Goal: Book appointment/travel/reservation

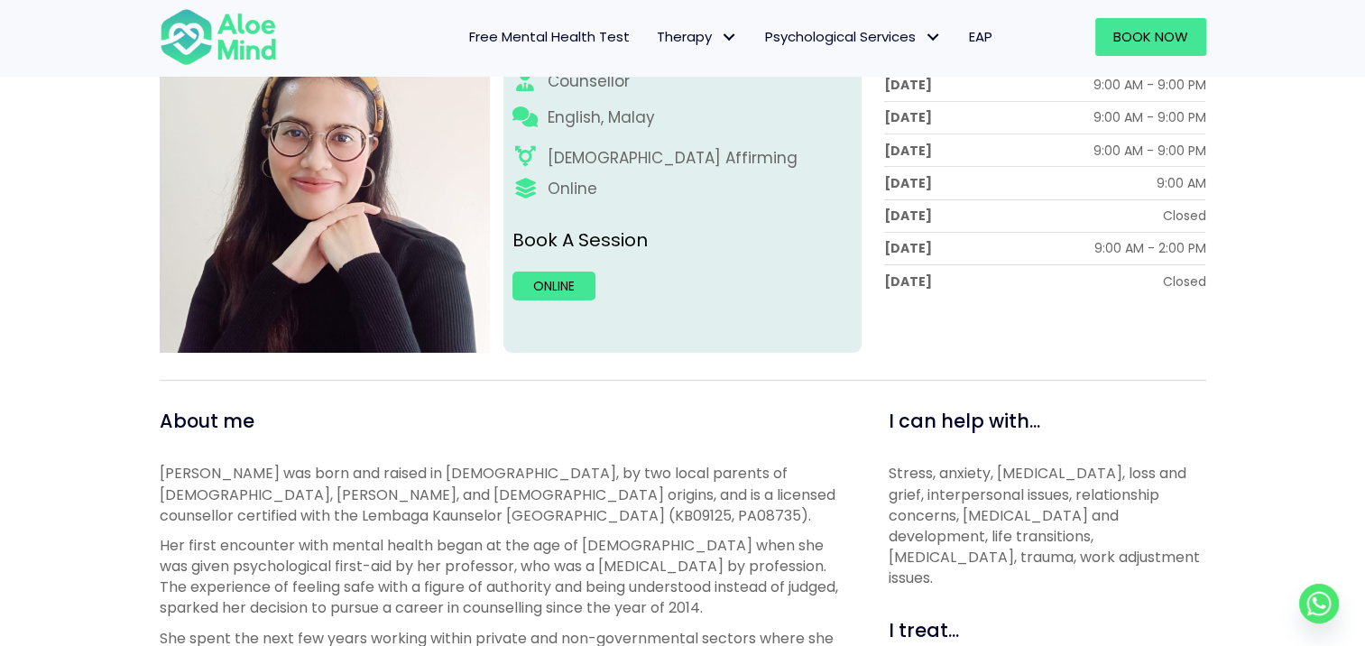
scroll to position [271, 0]
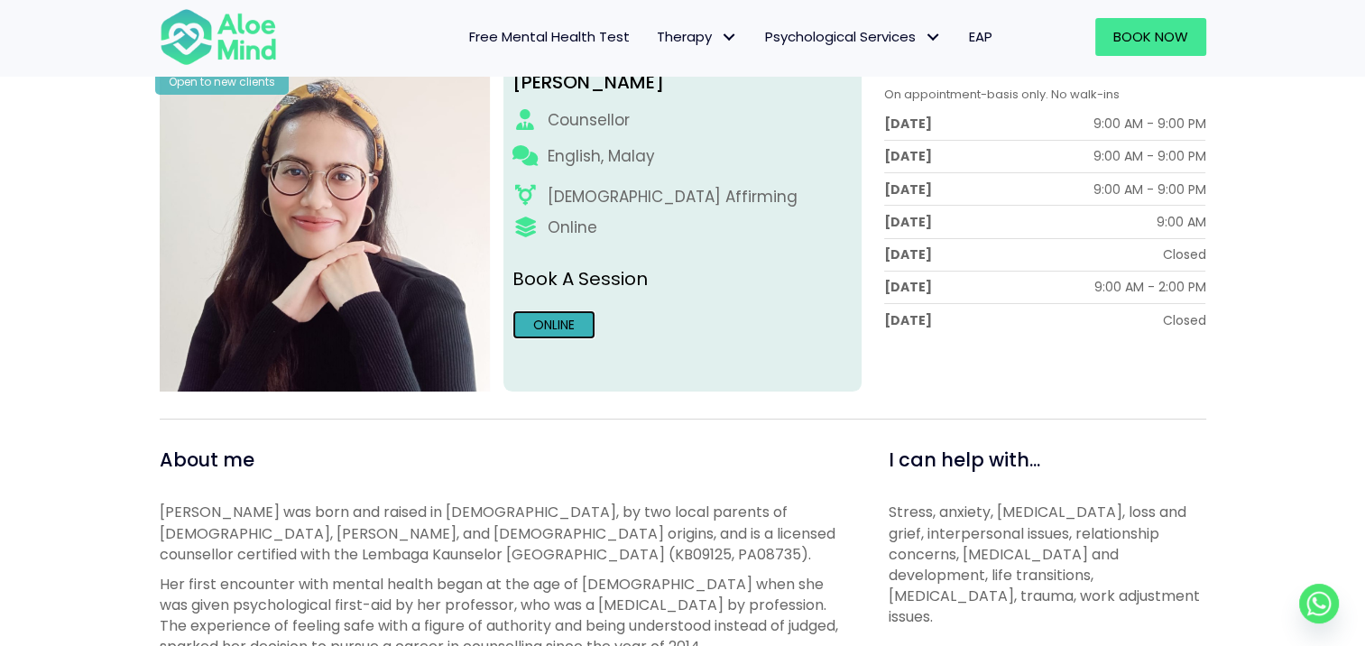
click at [537, 334] on link "Online" at bounding box center [553, 324] width 83 height 29
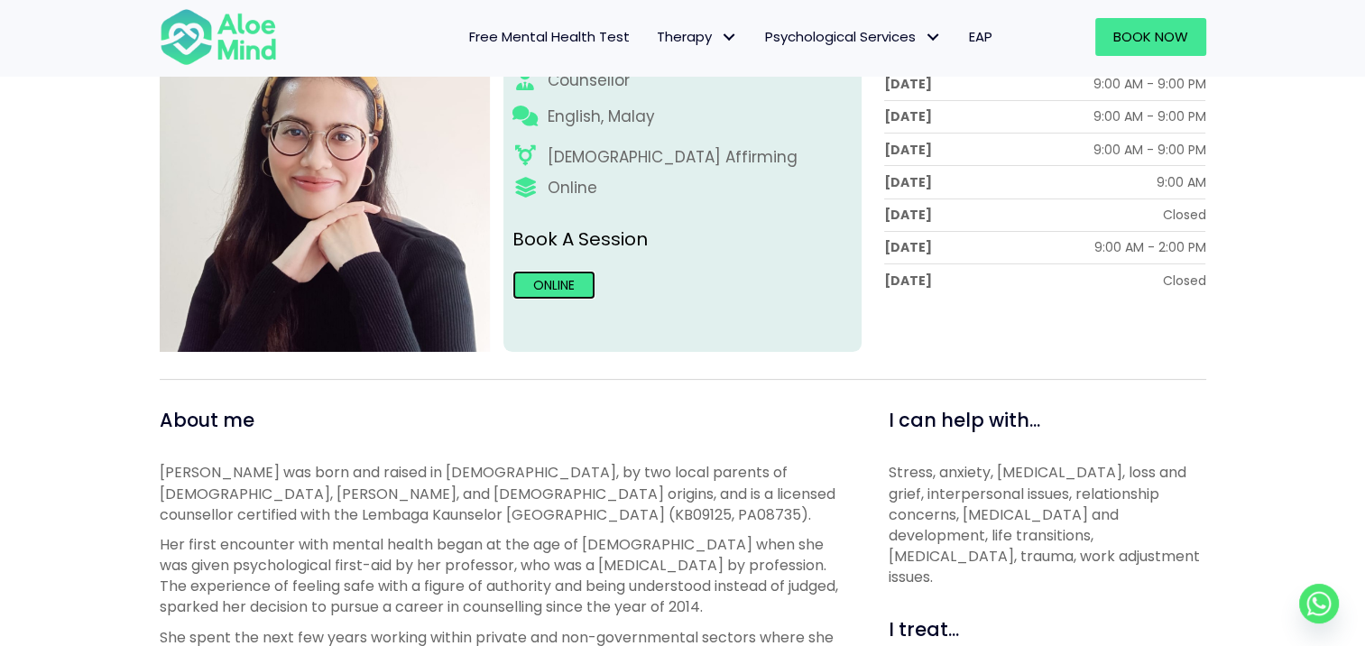
scroll to position [541, 0]
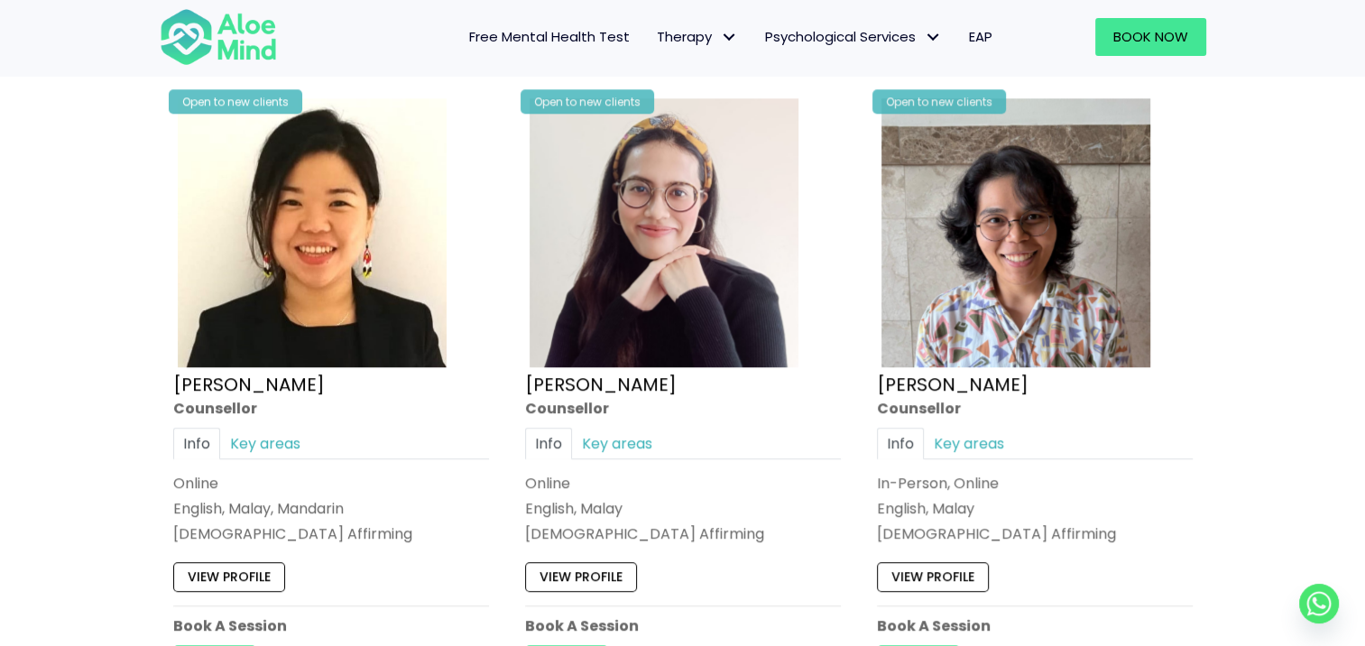
scroll to position [1894, 0]
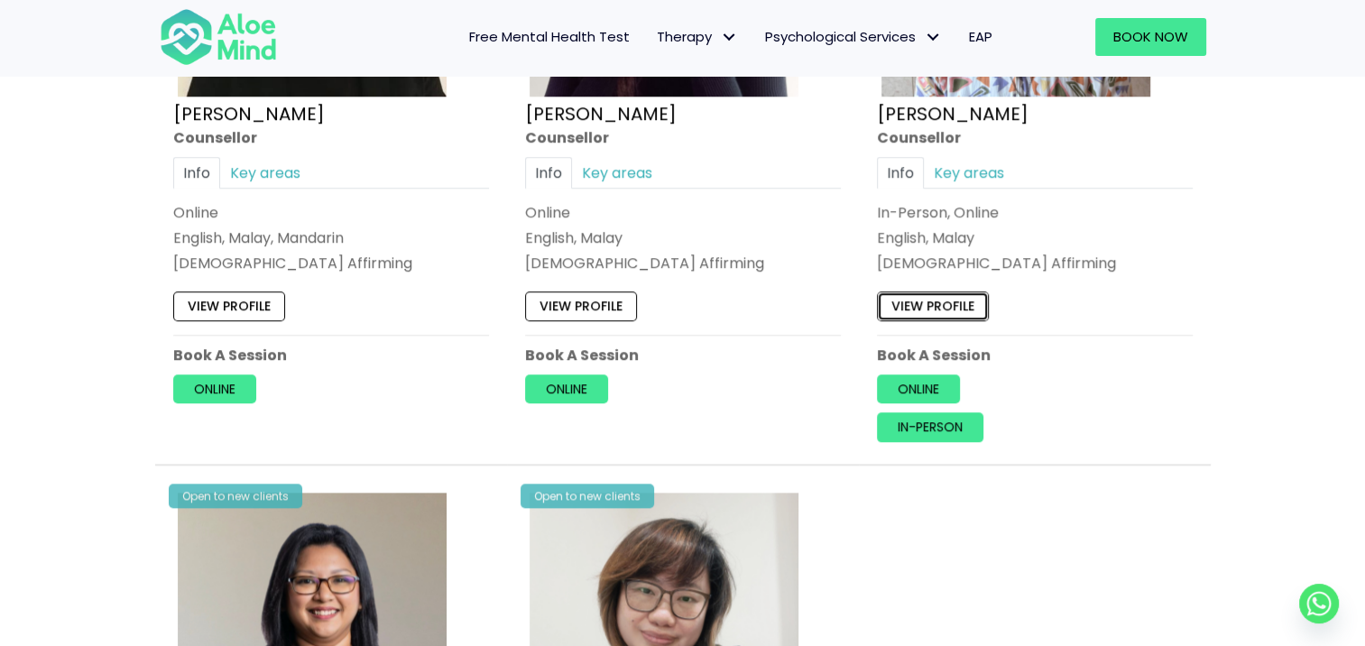
click at [942, 299] on link "View profile" at bounding box center [933, 305] width 112 height 29
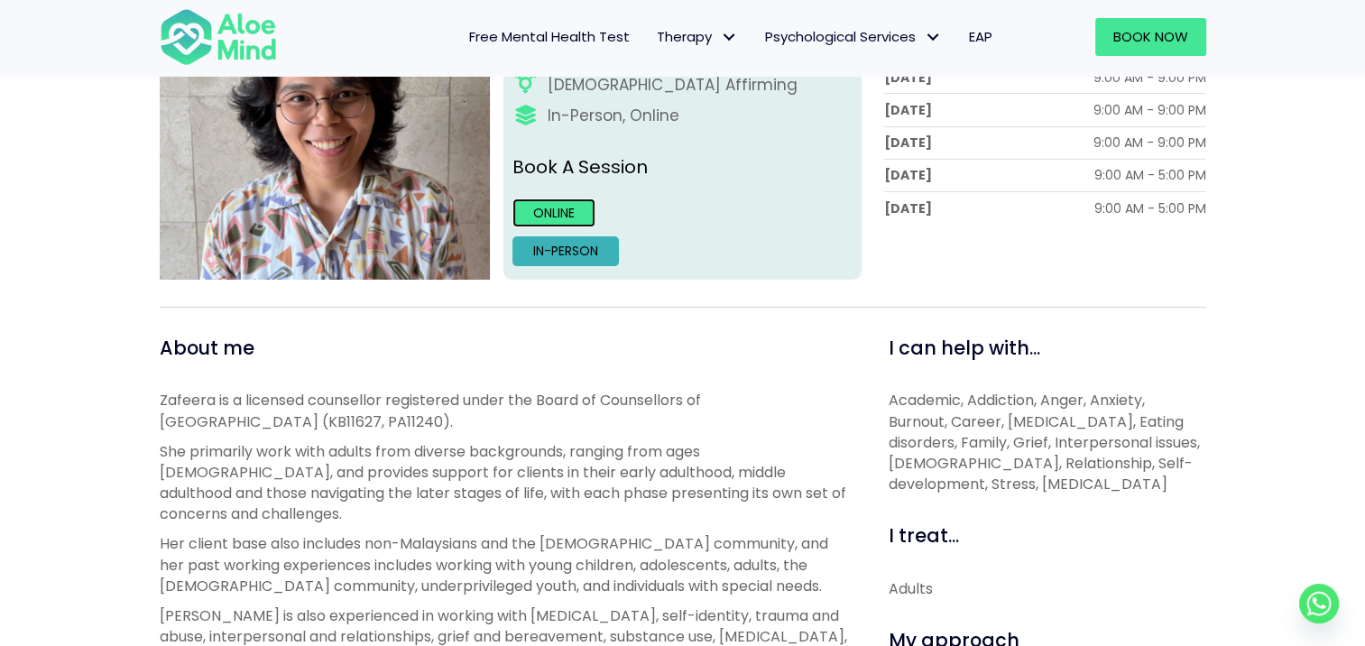
scroll to position [180, 0]
